Goal: Transaction & Acquisition: Purchase product/service

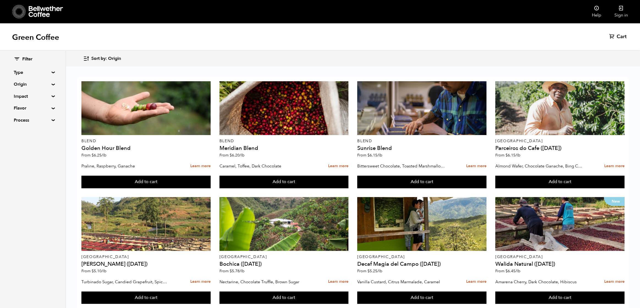
scroll to position [175, 0]
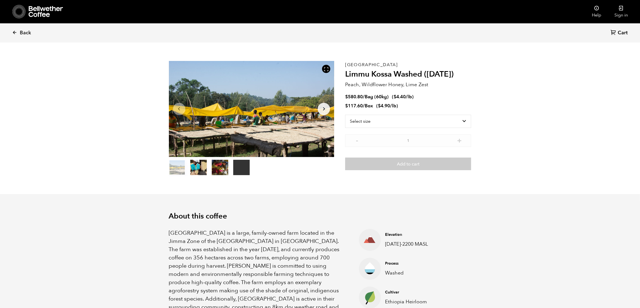
scroll to position [11, 0]
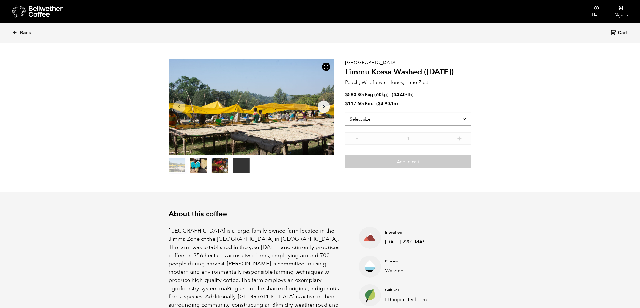
click at [381, 120] on select "Select size Bag (60kg) (132 lbs) Box (24 lbs)" at bounding box center [408, 119] width 126 height 13
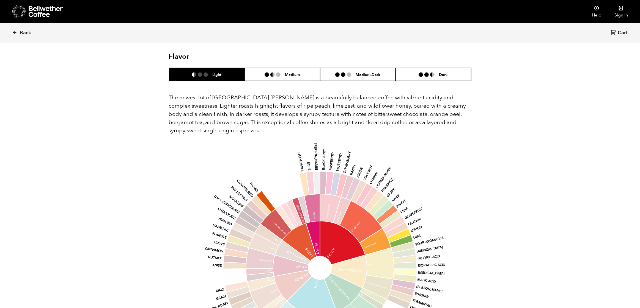
scroll to position [427, 0]
click at [283, 72] on ul at bounding box center [274, 74] width 20 height 4
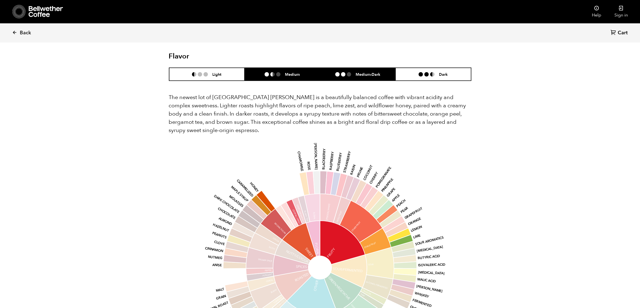
click at [348, 72] on li at bounding box center [349, 74] width 4 height 4
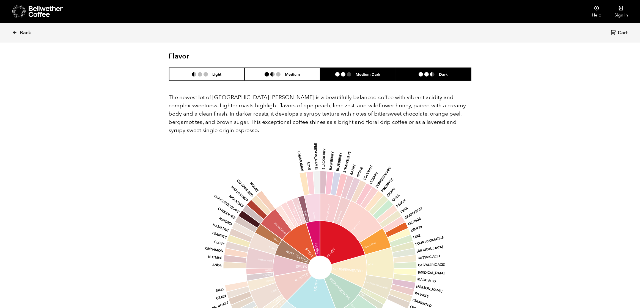
click at [443, 72] on h6 "Dark" at bounding box center [443, 74] width 9 height 5
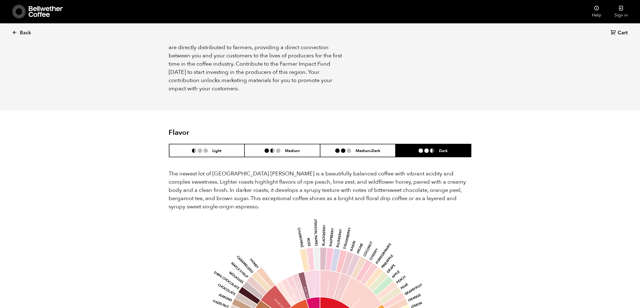
scroll to position [352, 0]
